Goal: Information Seeking & Learning: Learn about a topic

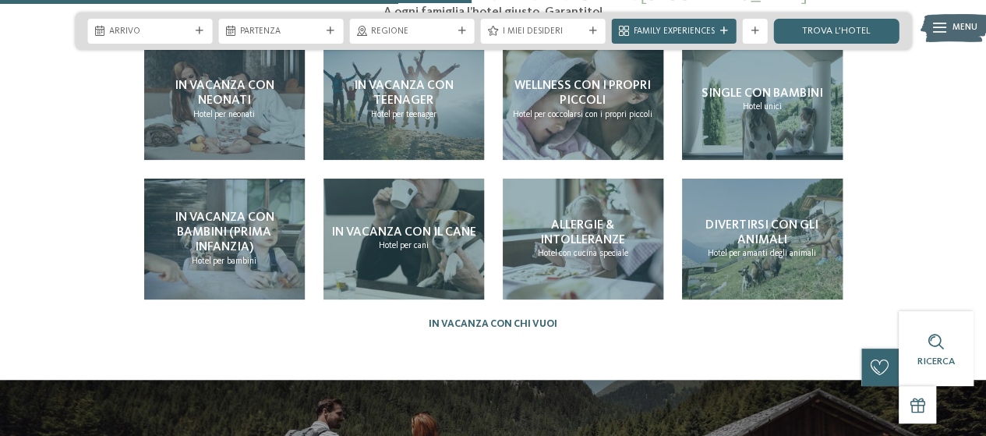
scroll to position [2571, 0]
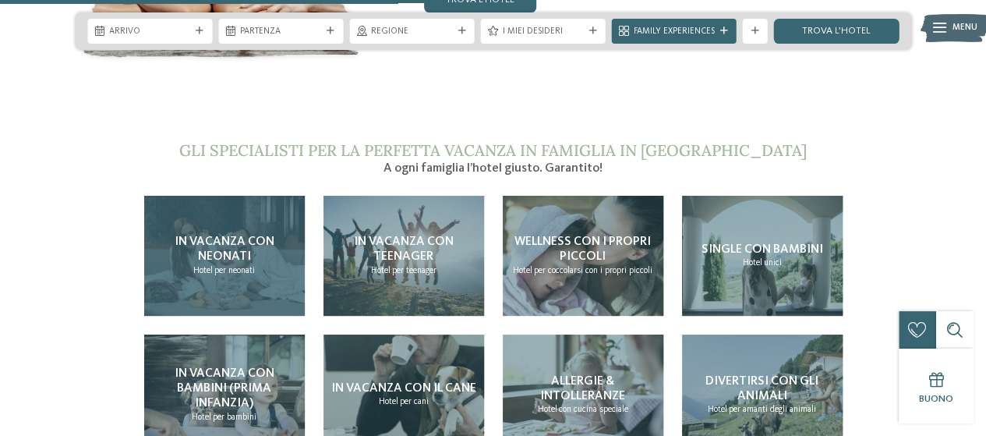
click at [249, 235] on h4 "In vacanza con neonati" at bounding box center [224, 250] width 148 height 30
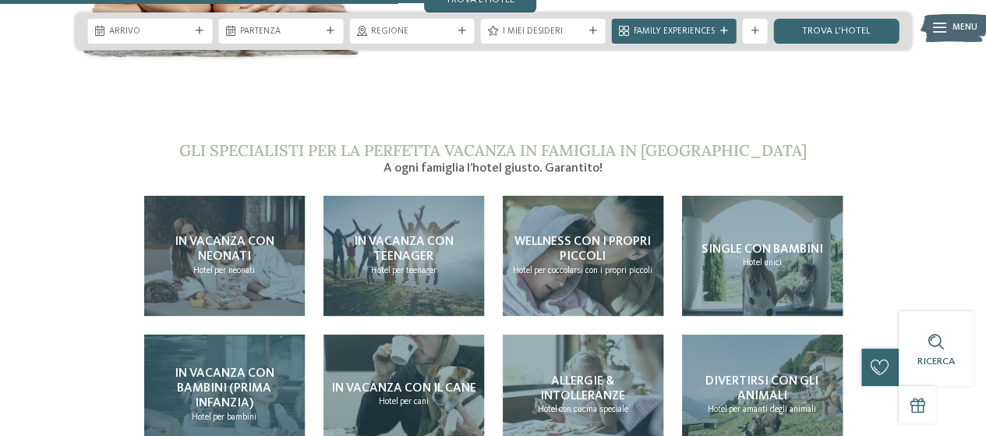
click at [238, 367] on span "In vacanza con bambini (prima infanzia)" at bounding box center [225, 388] width 100 height 42
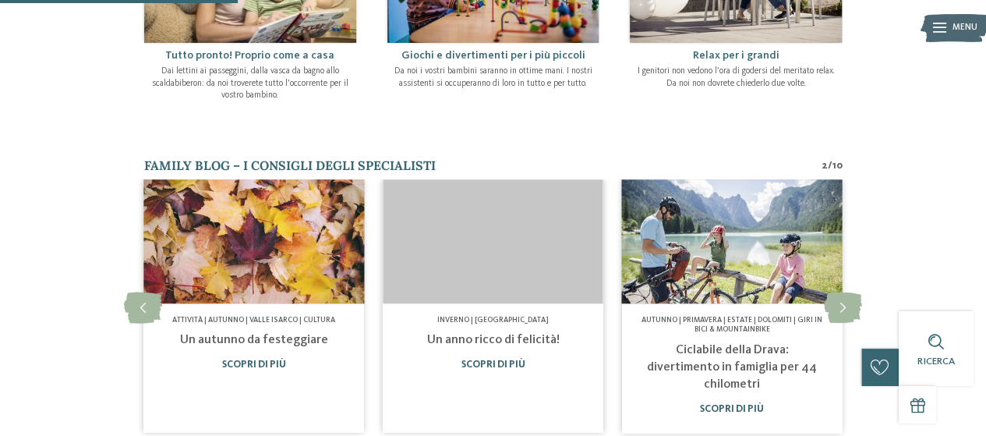
scroll to position [779, 0]
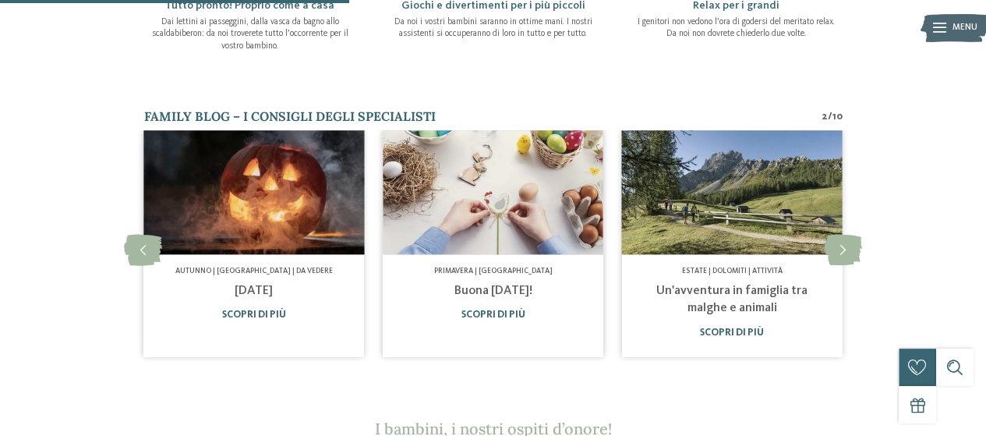
scroll to position [779, 0]
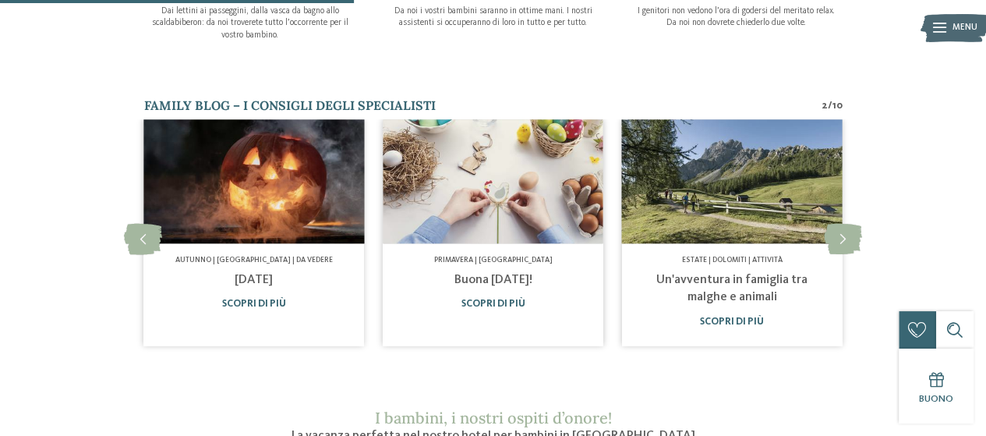
click at [259, 273] on link "[DATE]" at bounding box center [254, 279] width 38 height 12
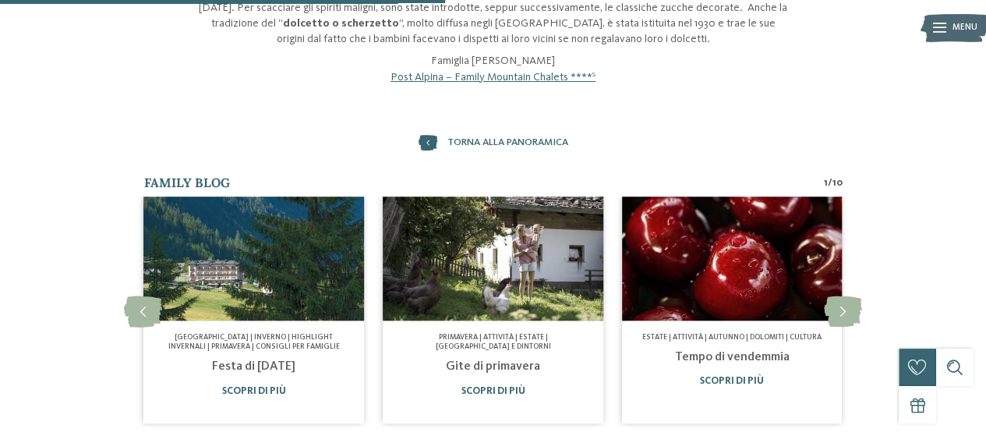
scroll to position [545, 0]
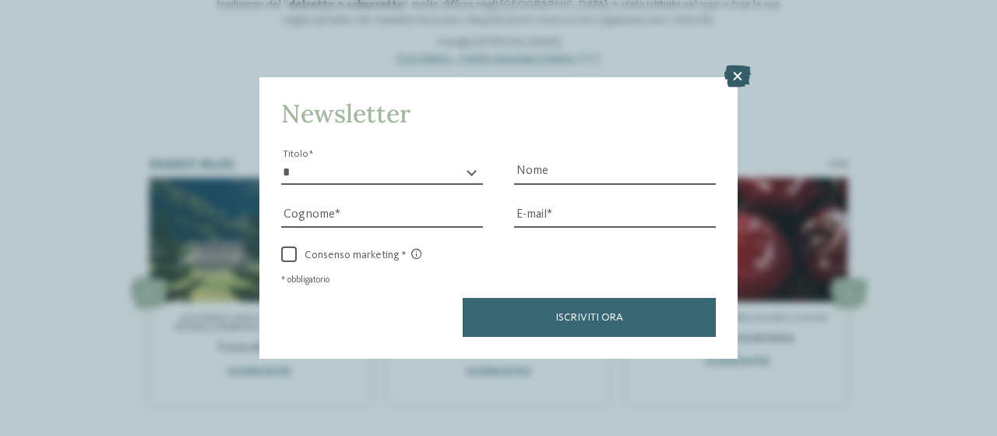
click at [735, 82] on icon at bounding box center [738, 76] width 26 height 22
